Goal: Book appointment/travel/reservation

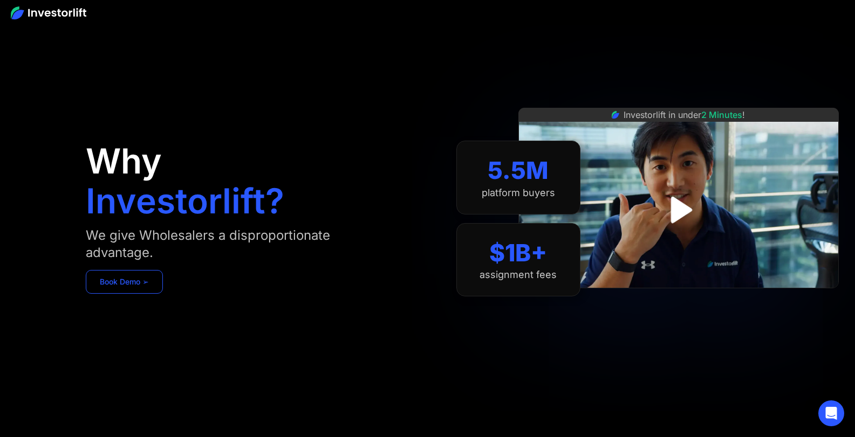
click at [140, 277] on link "Book Demo ➢" at bounding box center [124, 282] width 77 height 24
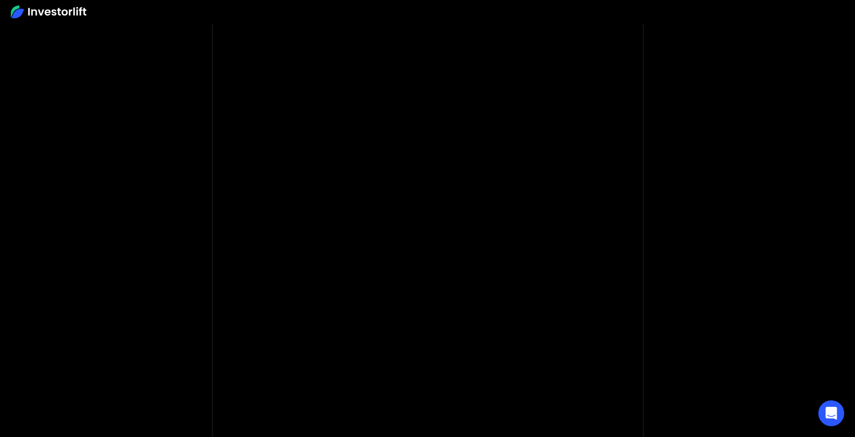
scroll to position [39, 0]
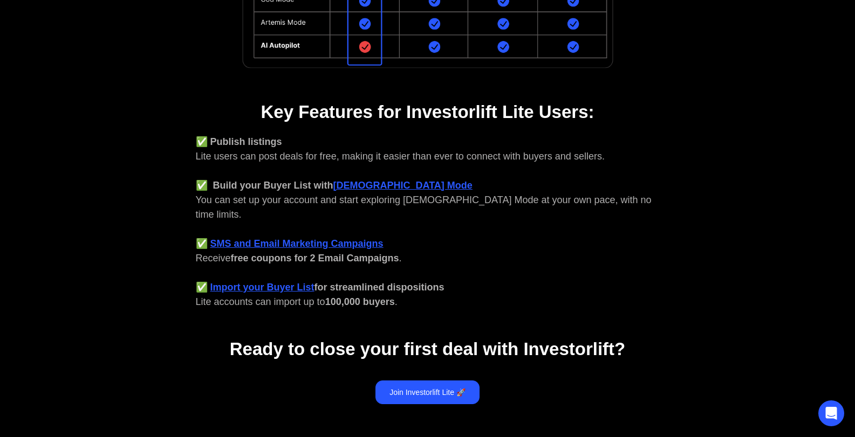
scroll to position [355, 0]
click at [368, 183] on strong "God Mode" at bounding box center [402, 186] width 139 height 11
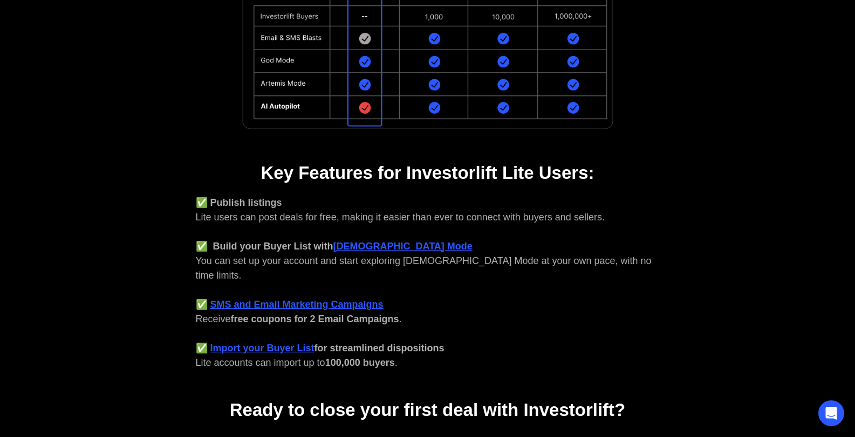
scroll to position [302, 0]
